Goal: Task Accomplishment & Management: Use online tool/utility

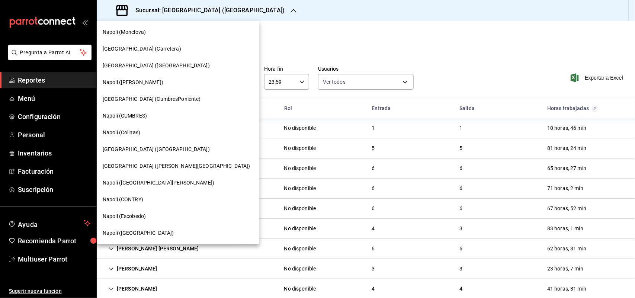
scroll to position [13, 0]
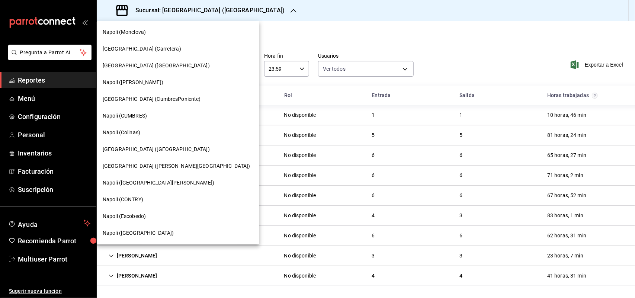
click at [140, 126] on div "Napoli (Colinas)" at bounding box center [178, 132] width 163 height 17
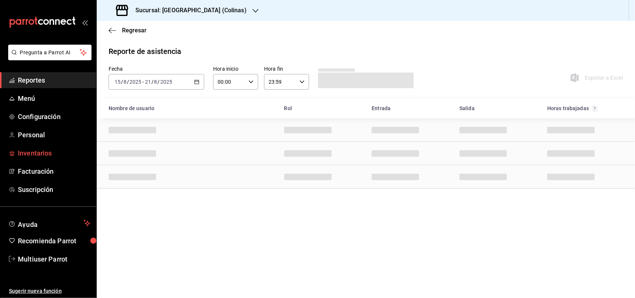
click at [39, 146] on link "Inventarios" at bounding box center [48, 153] width 96 height 16
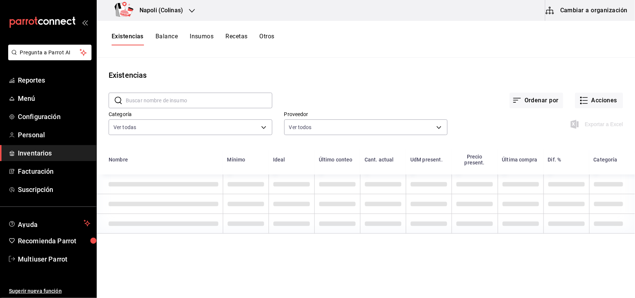
click at [268, 31] on div "Existencias Balance Insumos Recetas Otros" at bounding box center [366, 39] width 539 height 37
click at [270, 32] on div "Existencias Balance Insumos Recetas Otros" at bounding box center [366, 39] width 539 height 37
click at [271, 40] on button "Otros" at bounding box center [267, 39] width 15 height 13
click at [269, 38] on button "Otros" at bounding box center [267, 39] width 15 height 13
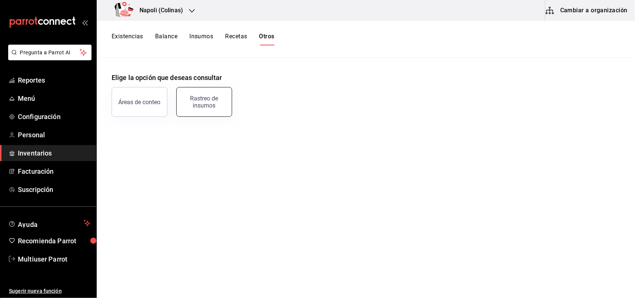
click at [196, 102] on div "Rastreo de insumos" at bounding box center [204, 102] width 46 height 14
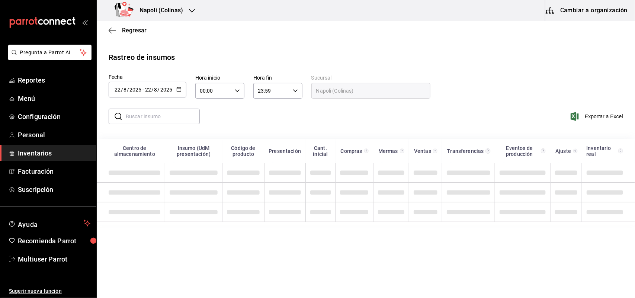
click at [185, 95] on div "[DATE] [DATE] - [DATE] [DATE]" at bounding box center [148, 90] width 78 height 16
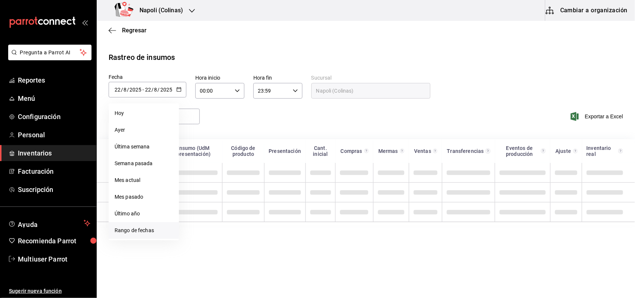
click at [140, 231] on li "Rango de fechas" at bounding box center [144, 230] width 70 height 17
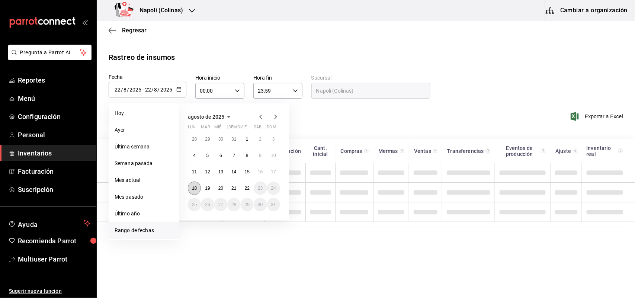
click at [197, 185] on button "18" at bounding box center [194, 188] width 13 height 13
click at [252, 187] on button "22" at bounding box center [247, 188] width 13 height 13
type input "[DATE]"
type input "18"
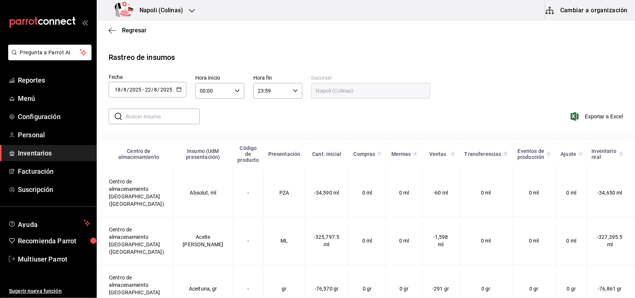
click at [162, 117] on input "text" at bounding box center [163, 116] width 74 height 15
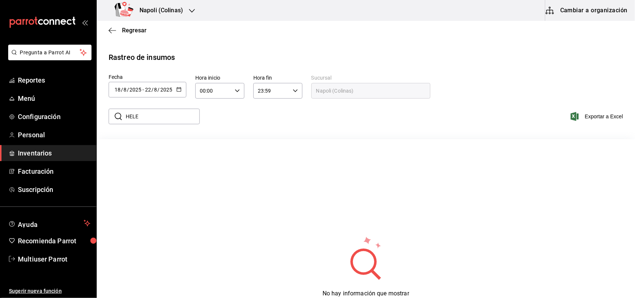
type input "HELE"
drag, startPoint x: 316, startPoint y: 131, endPoint x: 296, endPoint y: 133, distance: 20.5
click at [316, 131] on div "​ HELE ​ Exportar a Excel" at bounding box center [363, 121] width 545 height 31
